Goal: Communication & Community: Participate in discussion

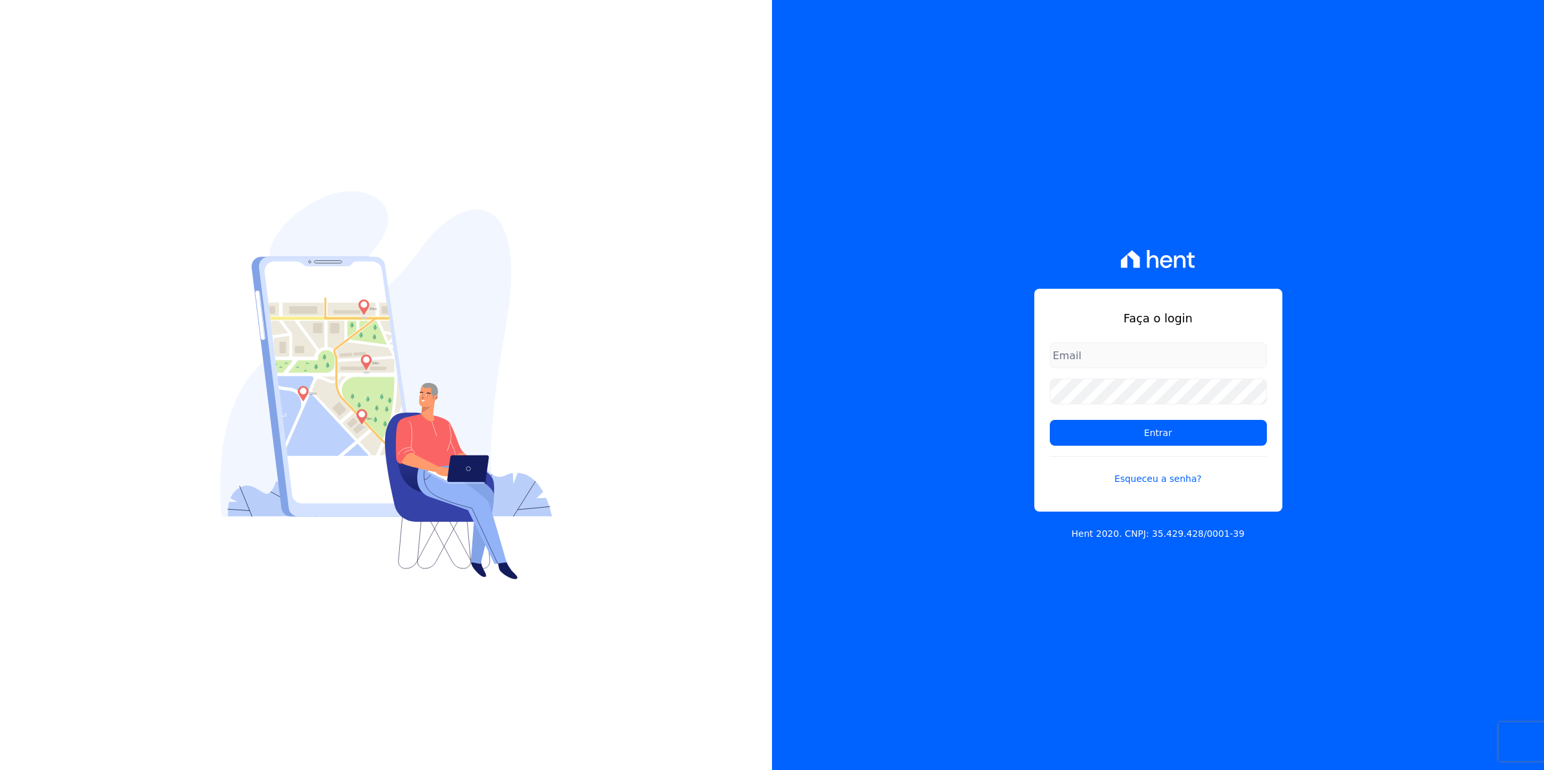
click at [1070, 347] on input "email" at bounding box center [1158, 355] width 217 height 26
type input "cobranca@munte.com.br"
click at [1050, 420] on input "Entrar" at bounding box center [1158, 433] width 217 height 26
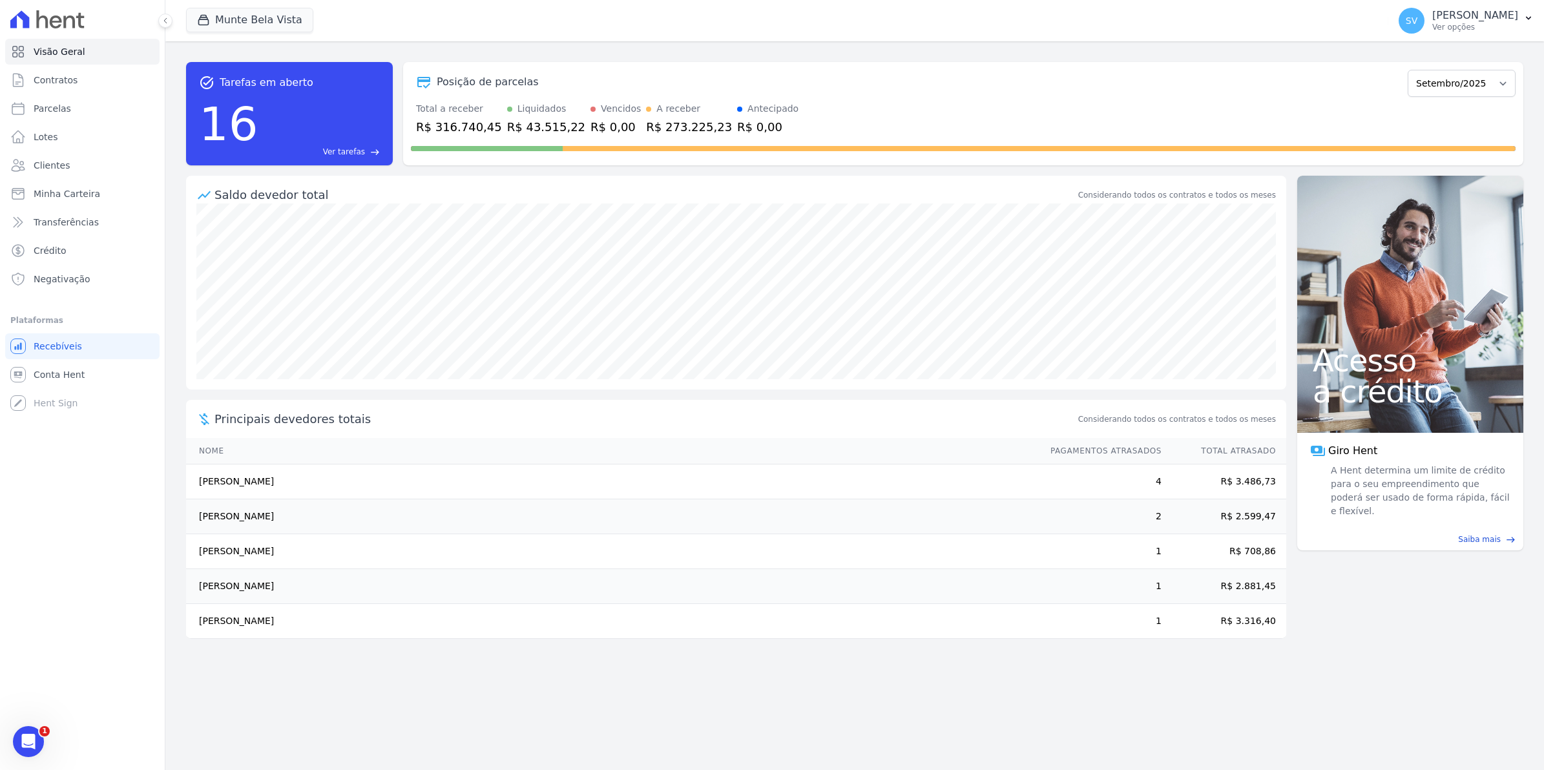
click at [23, 747] on icon "Abertura do Messenger da Intercom" at bounding box center [28, 741] width 21 height 21
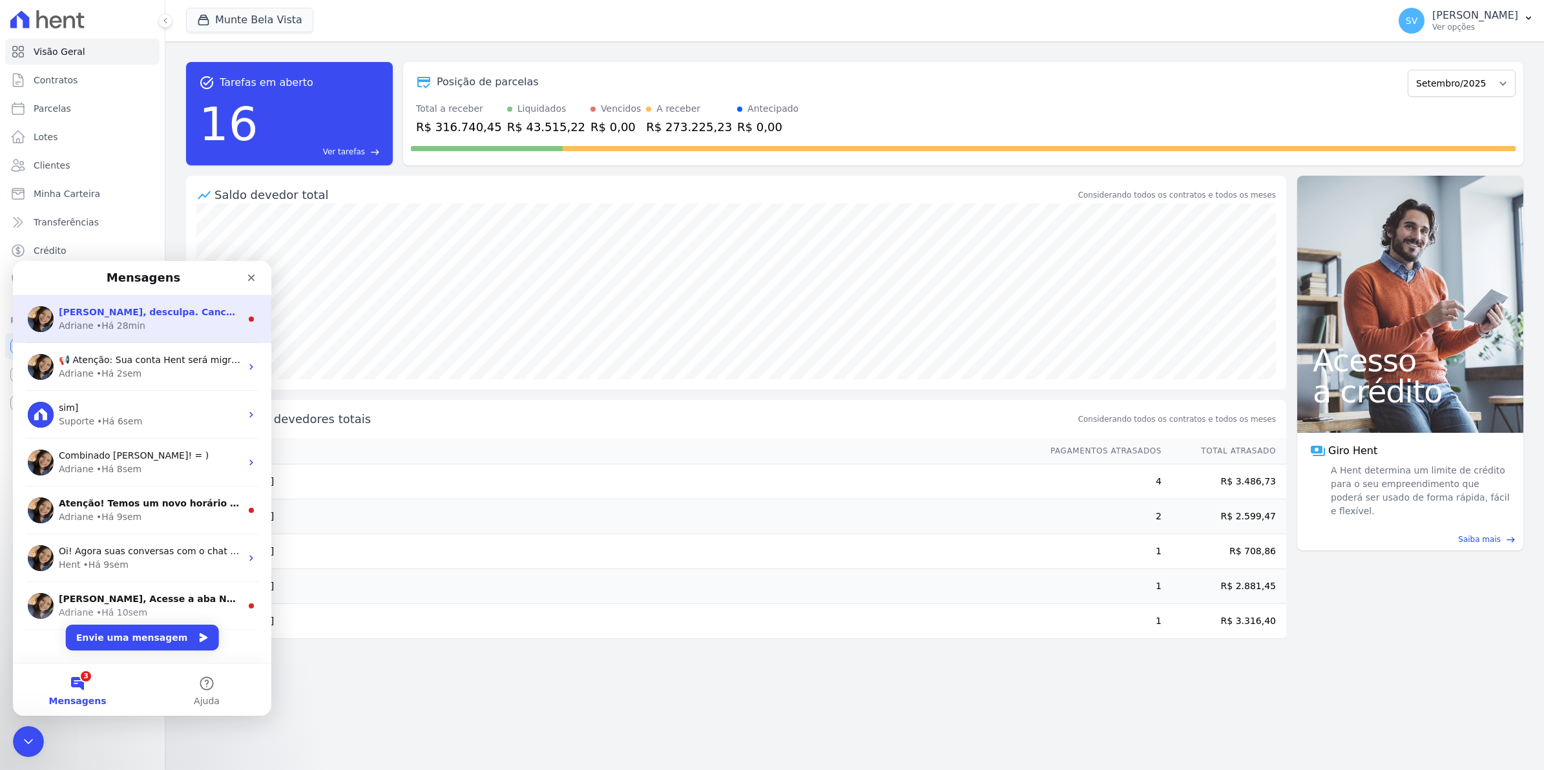
click at [96, 322] on div "• Há 28min" at bounding box center [120, 326] width 49 height 14
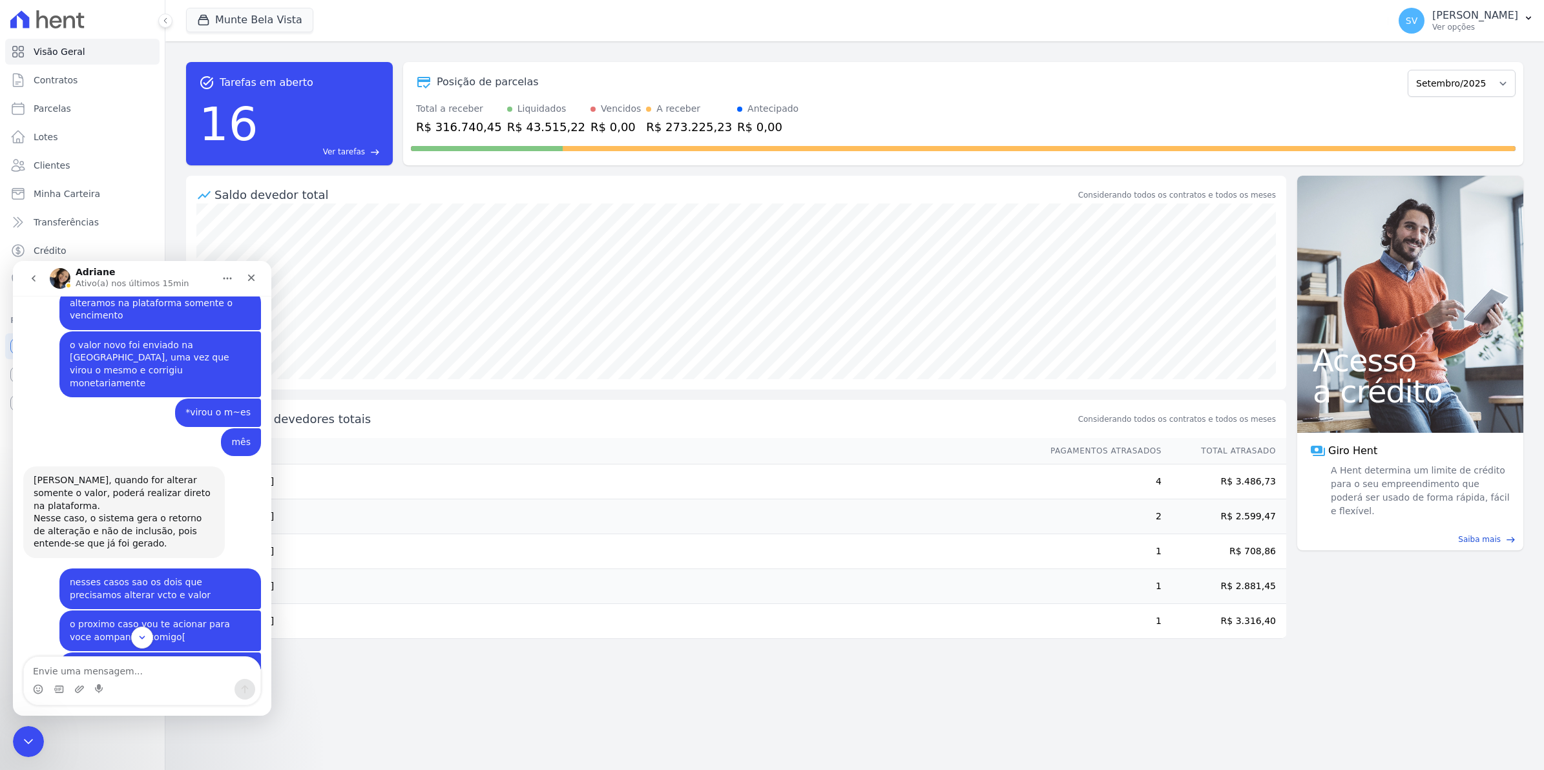
scroll to position [10582, 0]
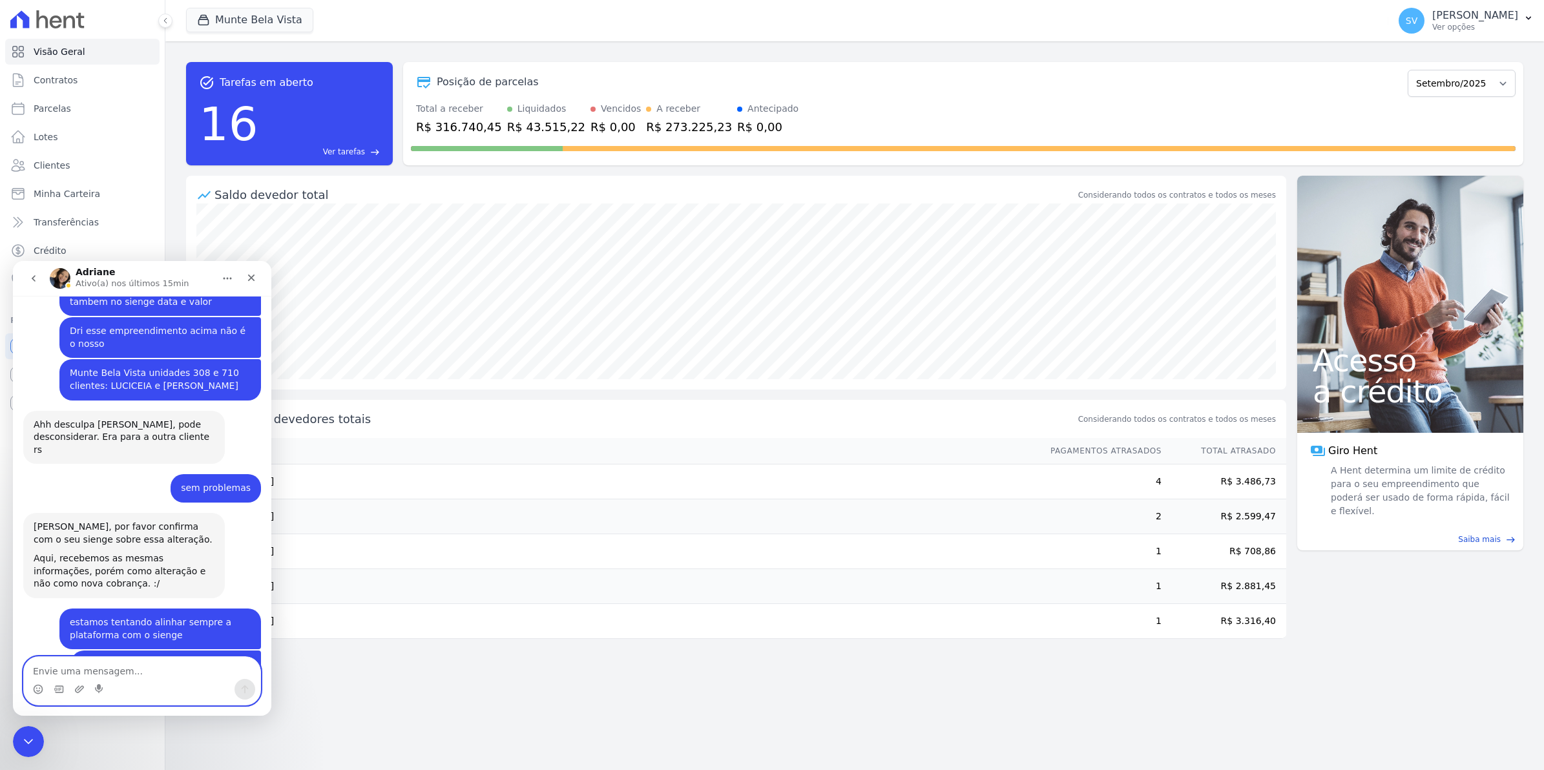
click at [123, 667] on textarea "Envie uma mensagem..." at bounding box center [142, 668] width 236 height 22
type textarea "isso"
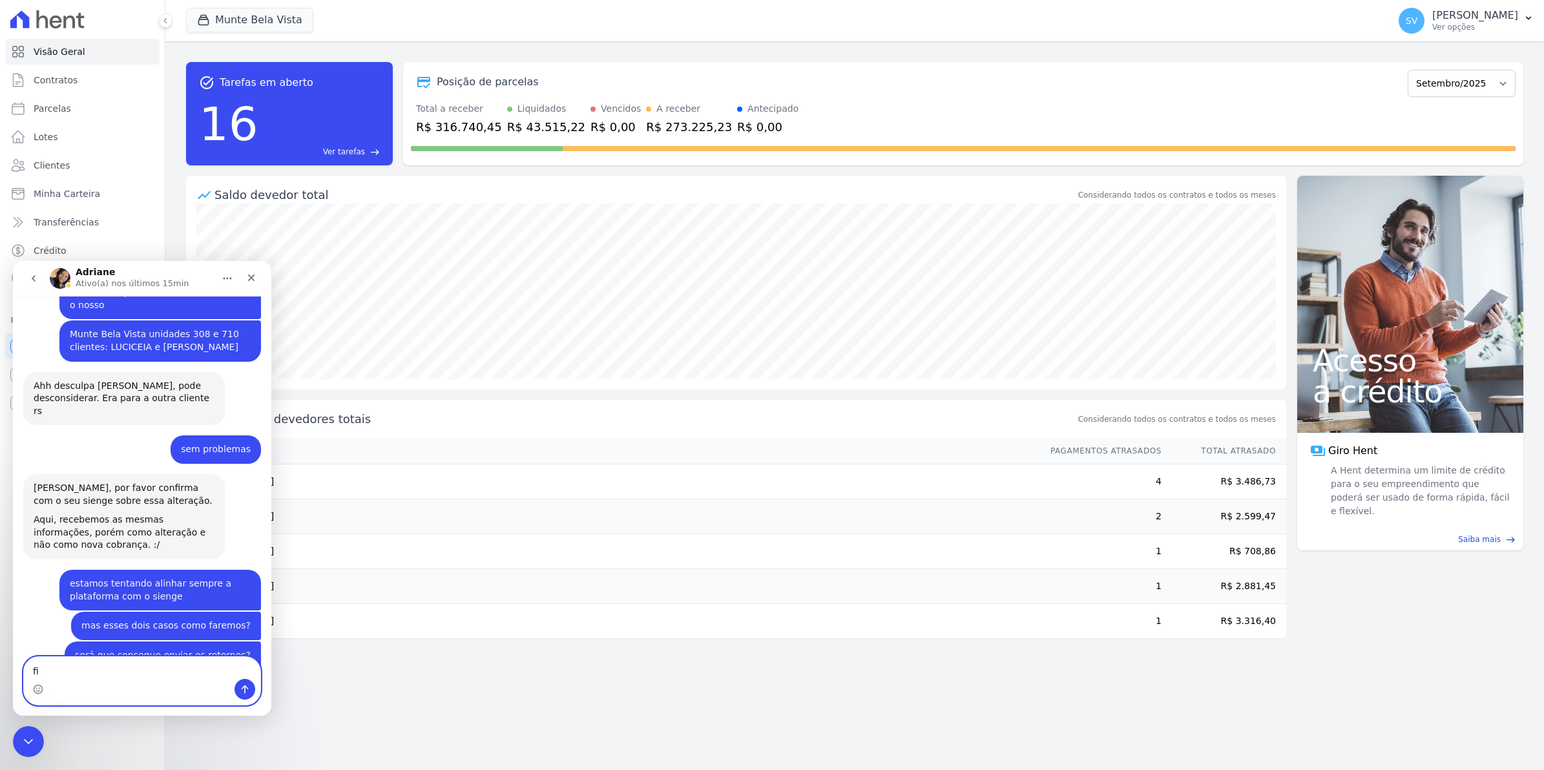
type textarea "f"
